Goal: Find specific page/section: Find specific page/section

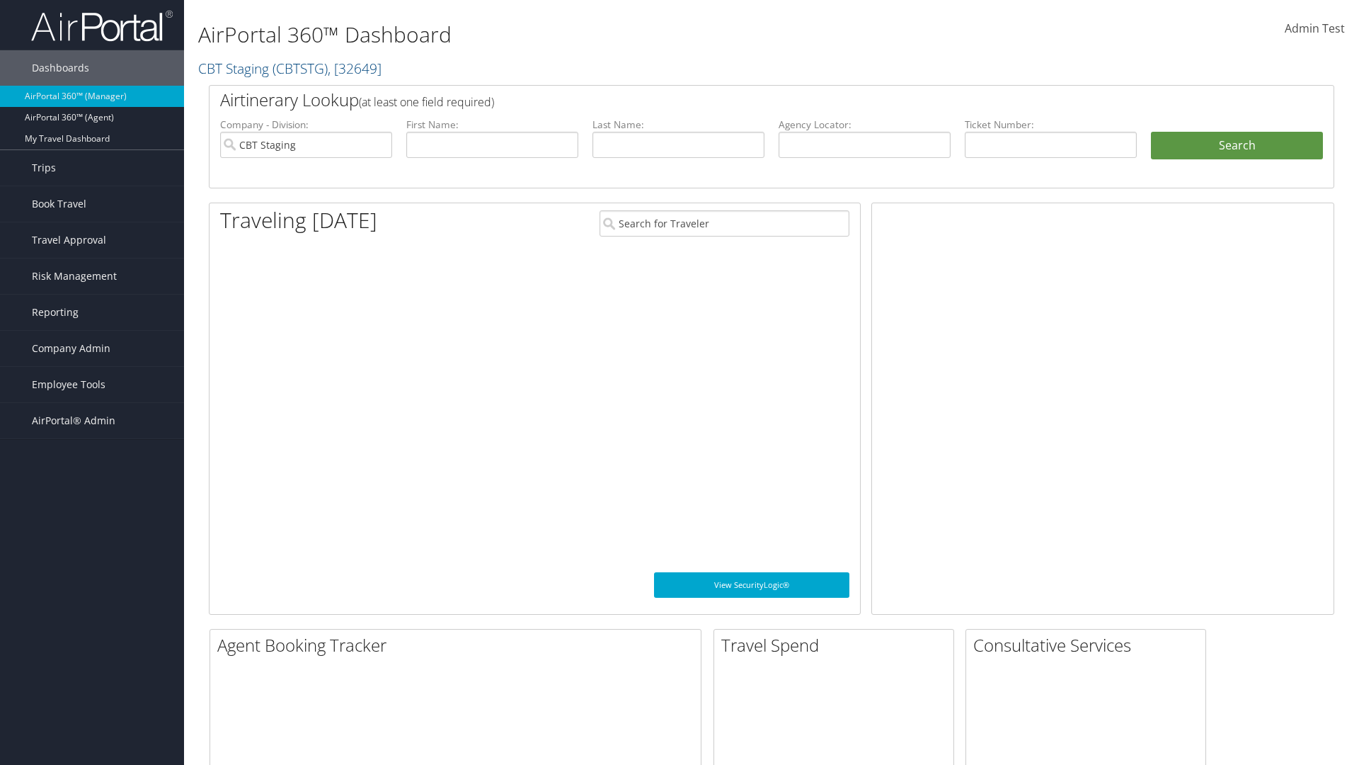
click at [92, 348] on span "Company Admin" at bounding box center [71, 348] width 79 height 35
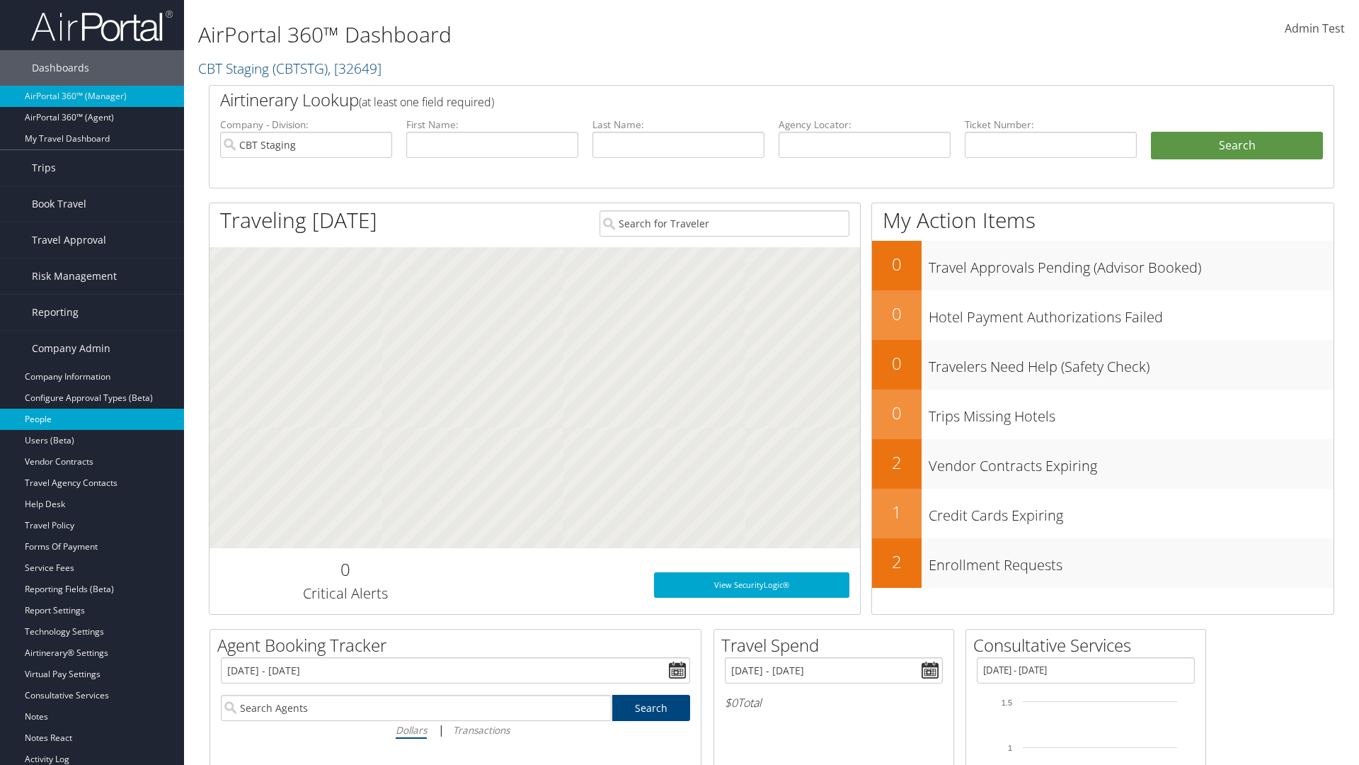
click at [92, 419] on link "People" at bounding box center [92, 419] width 184 height 21
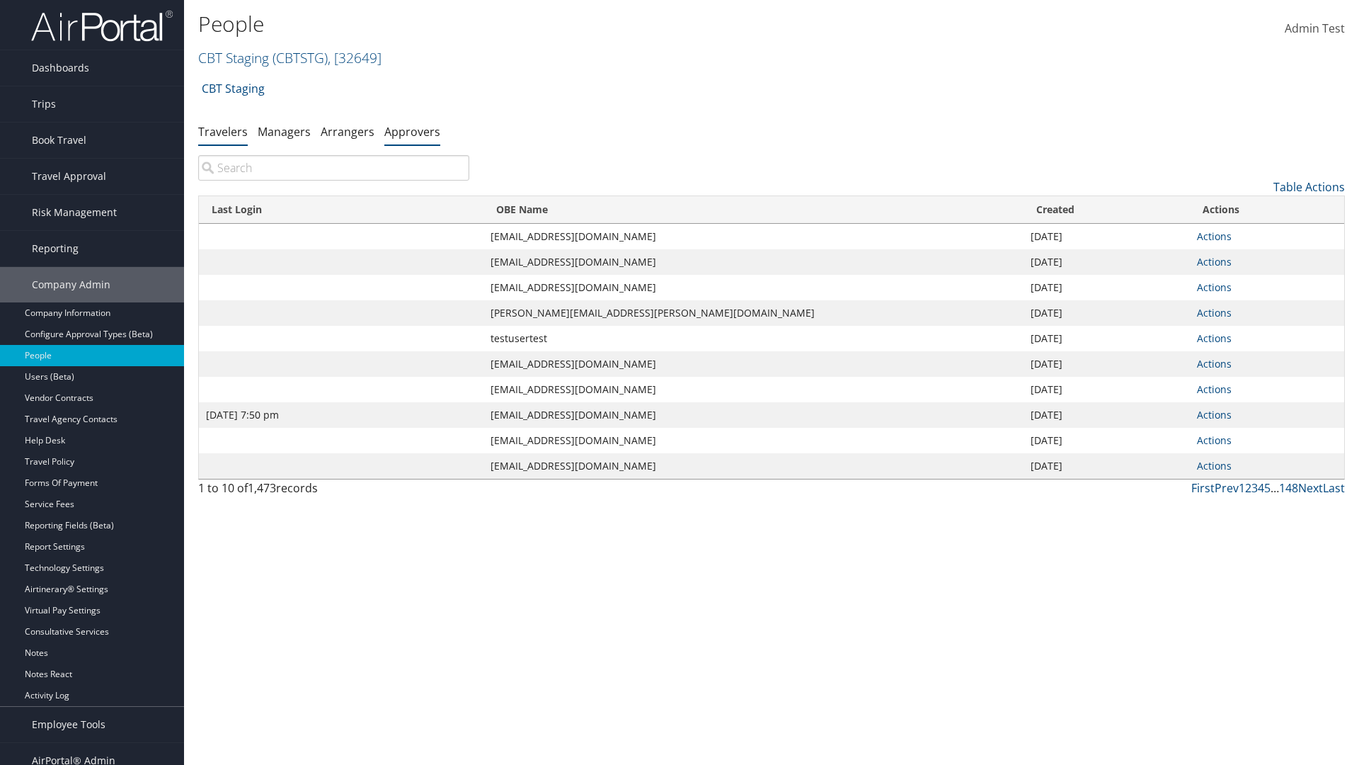
click at [412, 131] on link "Approvers" at bounding box center [412, 132] width 56 height 16
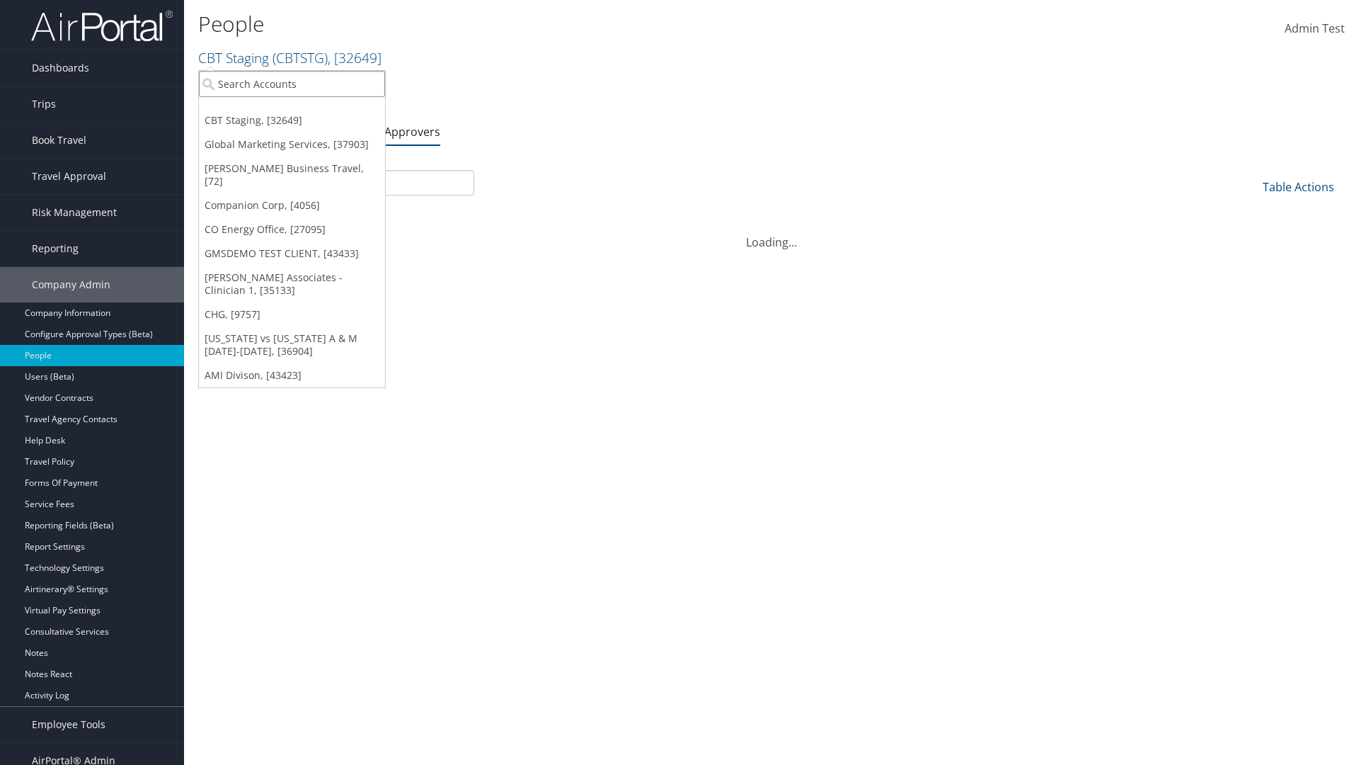
click at [292, 84] on input "search" at bounding box center [292, 84] width 186 height 26
type input "CBTSTG"
click at [292, 110] on div "CBT Staging (CBTSTG), [32649]" at bounding box center [292, 109] width 202 height 13
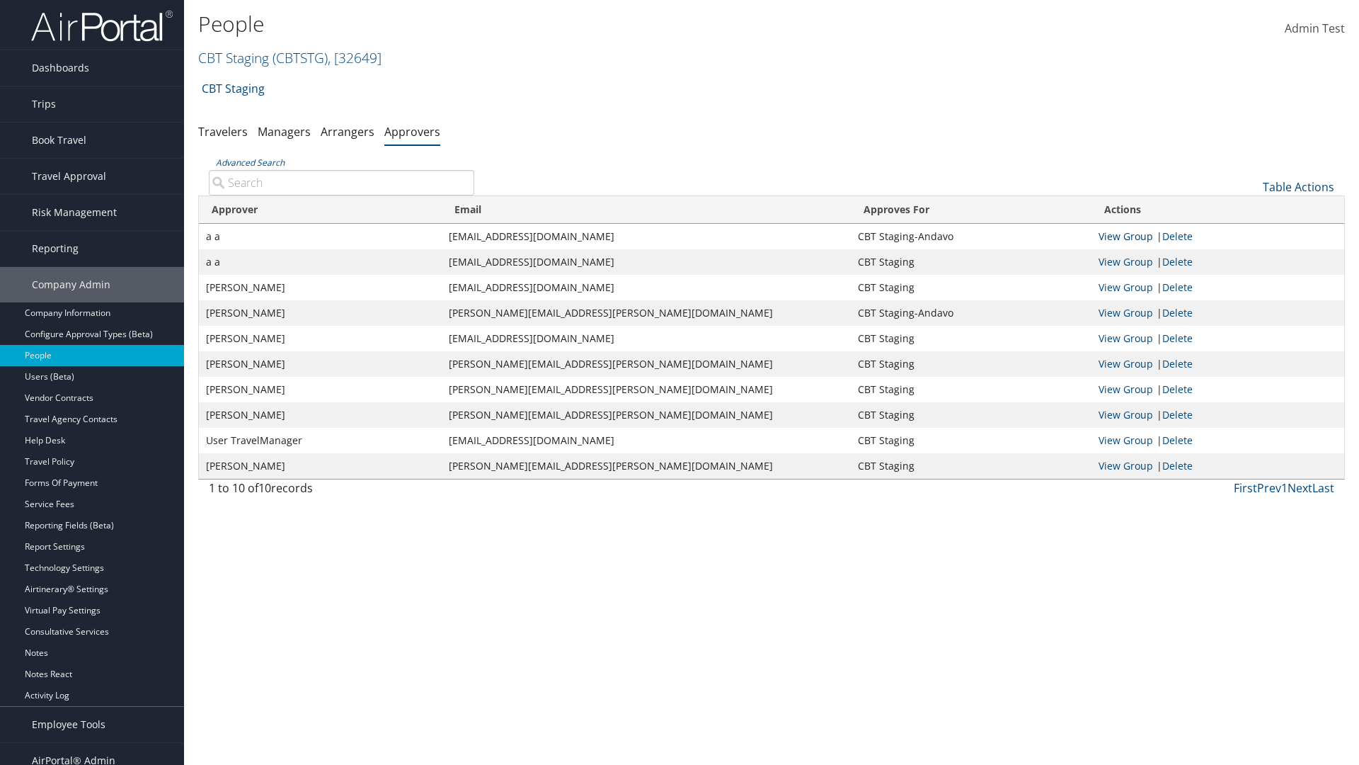
click at [1126, 236] on link "View Group" at bounding box center [1126, 235] width 55 height 13
